Goal: Find specific page/section: Find specific page/section

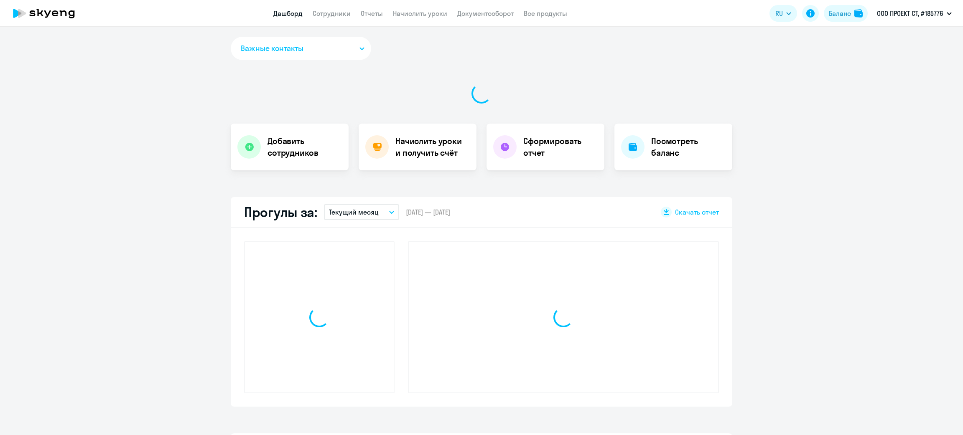
select select "30"
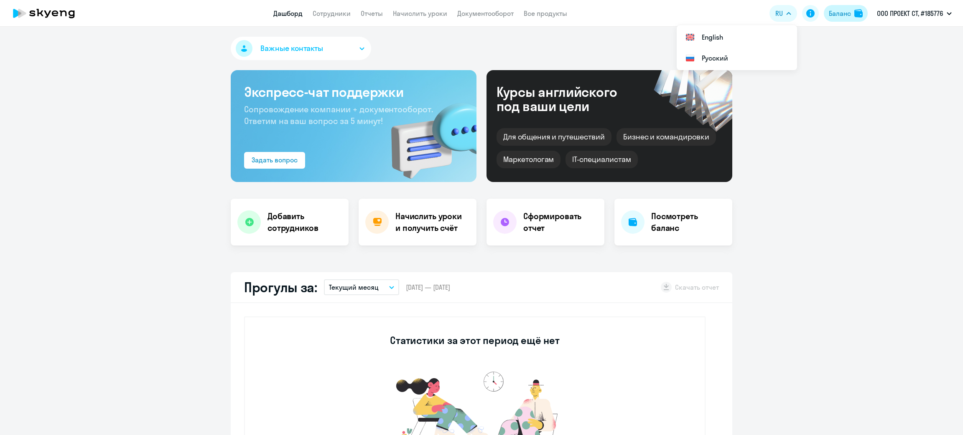
click at [828, 11] on div "Баланс" at bounding box center [838, 13] width 23 height 10
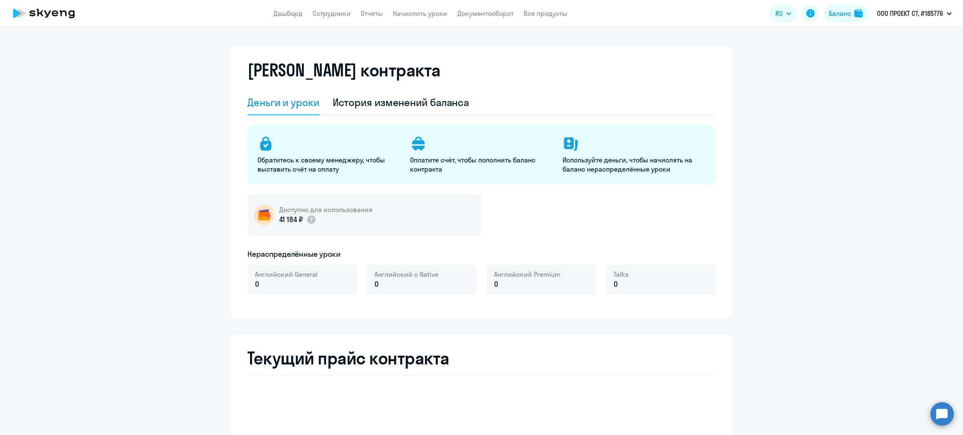
select select "english_adult_not_native_speaker"
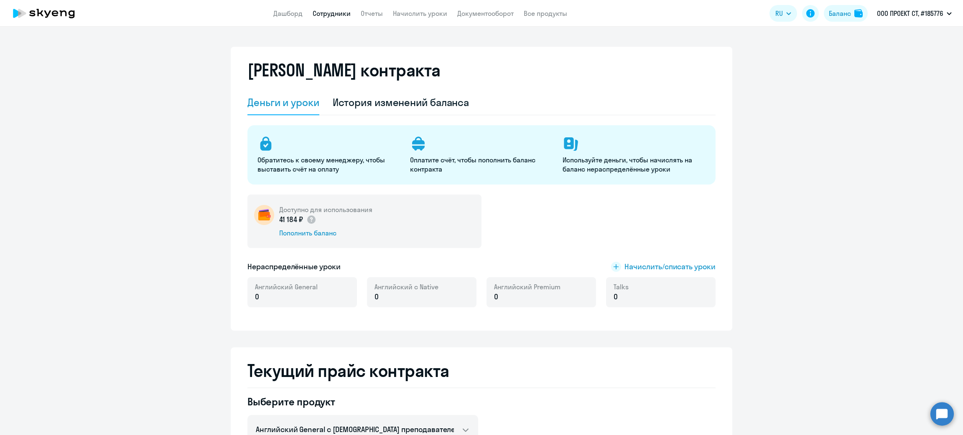
click at [330, 13] on link "Сотрудники" at bounding box center [332, 13] width 38 height 8
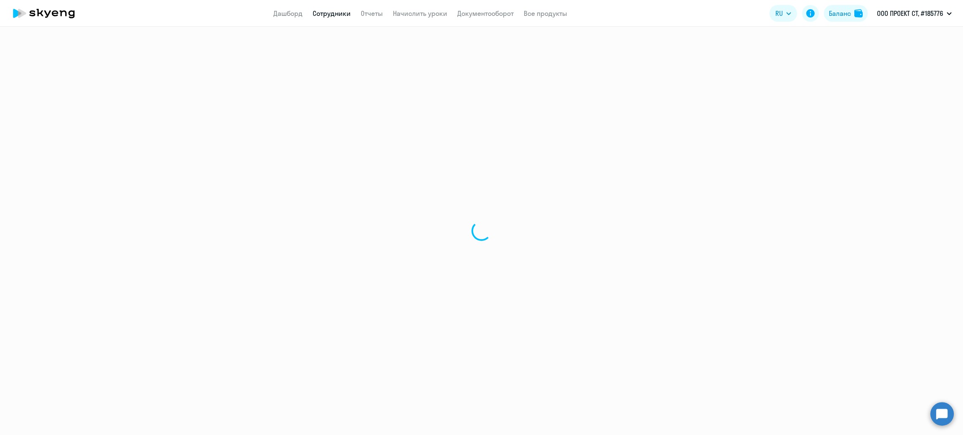
select select "30"
